Goal: Information Seeking & Learning: Learn about a topic

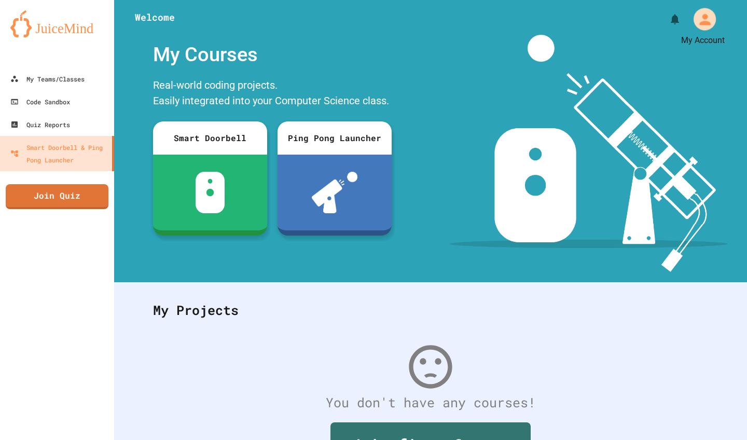
click at [711, 16] on icon "My Account" at bounding box center [704, 19] width 17 height 17
click at [706, 439] on div at bounding box center [373, 440] width 747 height 0
click at [48, 84] on div "My Teams/Classes" at bounding box center [47, 79] width 76 height 13
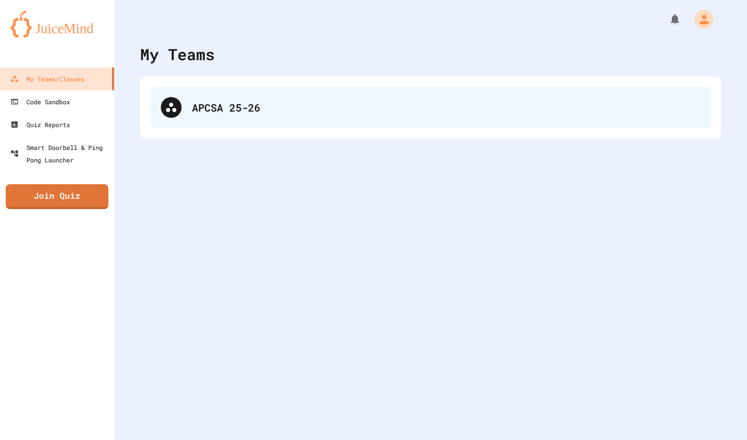
click at [220, 108] on div "APCSA 25-26" at bounding box center [446, 108] width 508 height 16
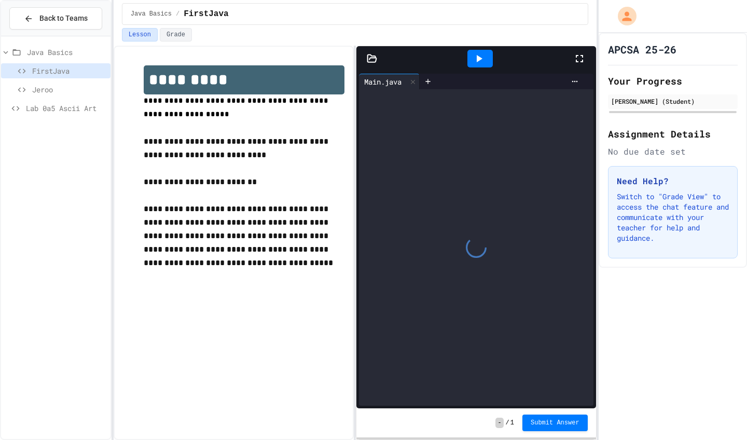
click at [81, 110] on span "Lab 0a5 Ascii Art" at bounding box center [66, 108] width 80 height 11
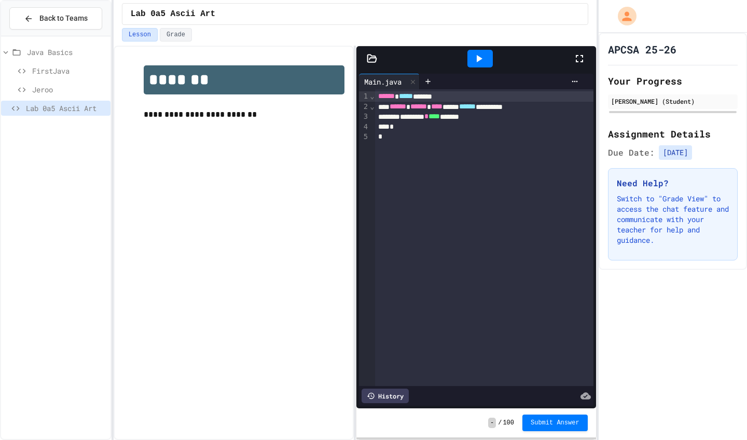
click at [20, 105] on icon at bounding box center [15, 108] width 12 height 9
click at [10, 106] on icon at bounding box center [15, 108] width 12 height 9
click at [31, 107] on span "Lab 0a5 Ascii Art" at bounding box center [66, 108] width 80 height 11
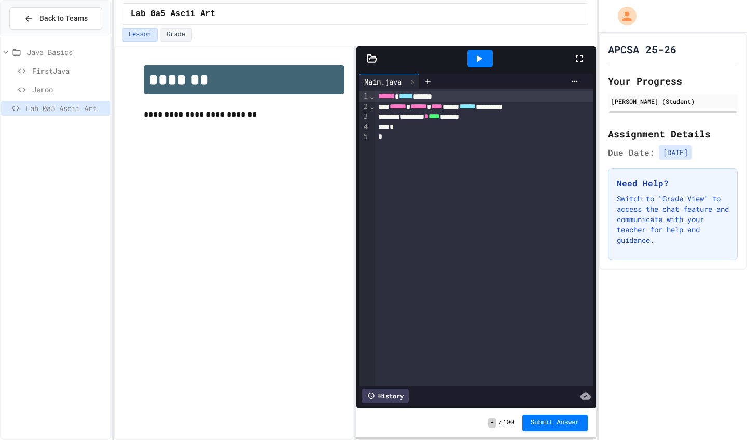
click at [31, 107] on span "Lab 0a5 Ascii Art" at bounding box center [66, 108] width 80 height 11
click at [54, 157] on div "Java Basics FirstJava Jeroo Lab 0a5 Ascii Art" at bounding box center [55, 237] width 109 height 394
click at [16, 107] on icon at bounding box center [15, 108] width 12 height 9
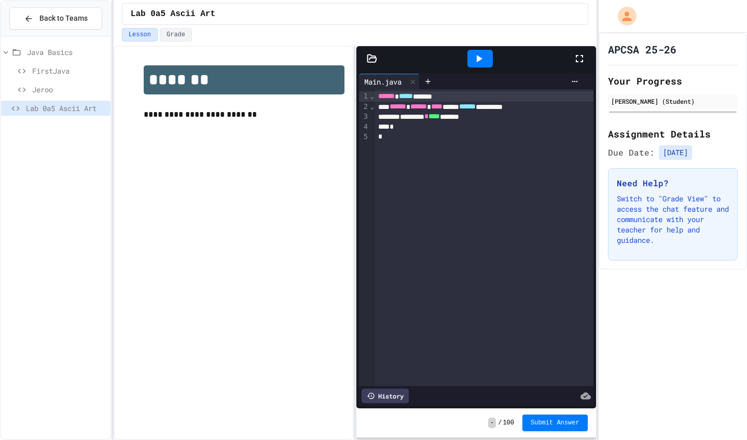
click at [45, 107] on span "Lab 0a5 Ascii Art" at bounding box center [66, 108] width 80 height 11
click at [45, 108] on span "Lab 0a5 Ascii Art" at bounding box center [66, 108] width 80 height 11
click at [139, 107] on div "**********" at bounding box center [233, 93] width 221 height 77
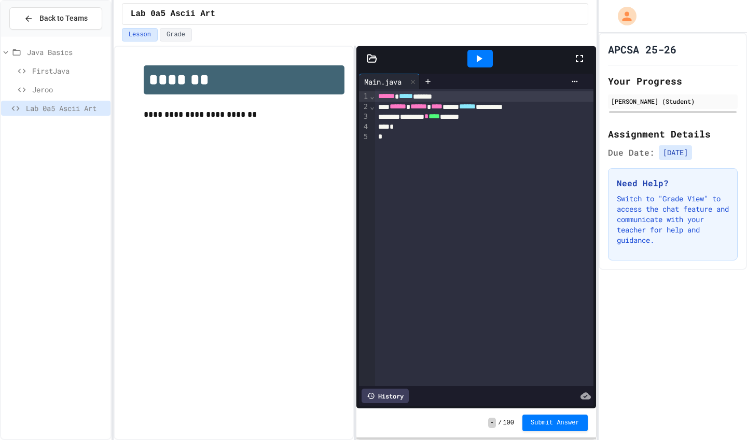
click at [154, 108] on img at bounding box center [244, 108] width 201 height 0
click at [150, 121] on p "**********" at bounding box center [244, 114] width 201 height 13
click at [150, 118] on span "***" at bounding box center [151, 114] width 14 height 8
click at [150, 118] on span "**********" at bounding box center [200, 114] width 113 height 8
click at [13, 110] on icon at bounding box center [16, 108] width 8 height 5
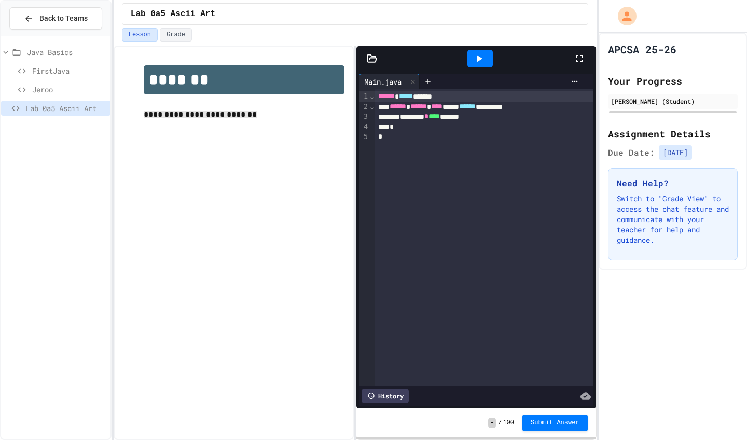
click at [13, 110] on icon at bounding box center [16, 108] width 8 height 5
click at [12, 52] on icon at bounding box center [16, 52] width 12 height 9
click at [15, 108] on icon at bounding box center [15, 108] width 12 height 9
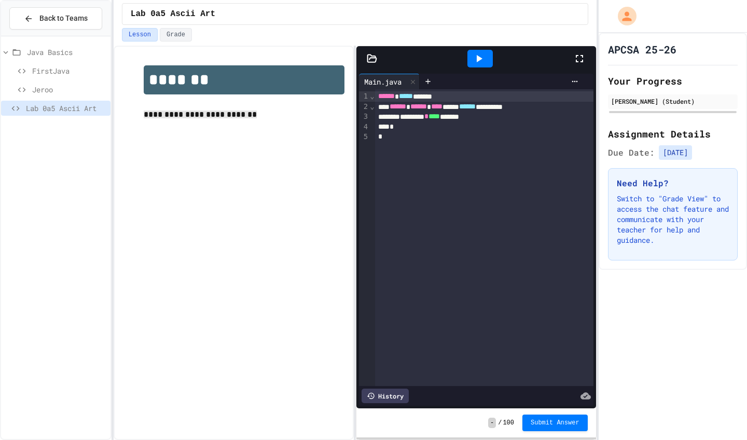
click at [27, 110] on span "Lab 0a5 Ascii Art" at bounding box center [66, 108] width 80 height 11
click at [64, 110] on span "Lab 0a5 Ascii Art" at bounding box center [66, 108] width 80 height 11
click at [370, 58] on icon at bounding box center [372, 57] width 9 height 7
